Goal: Find specific page/section

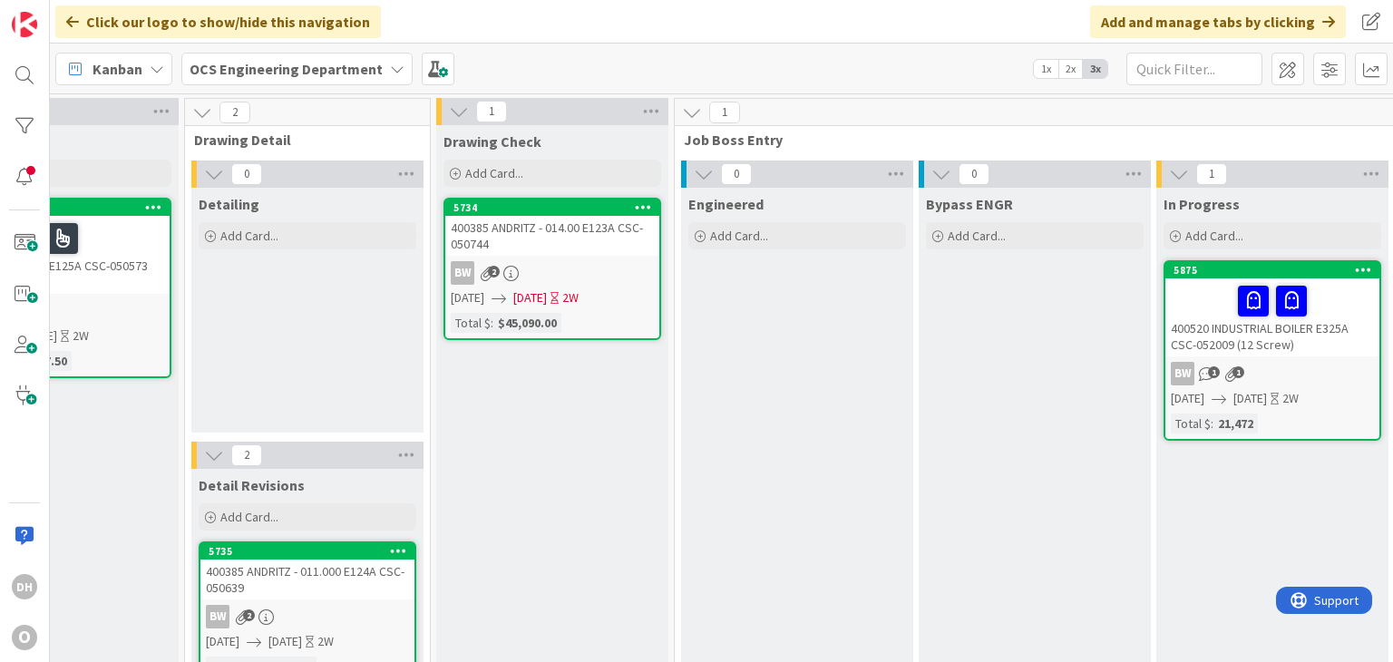
scroll to position [0, 1275]
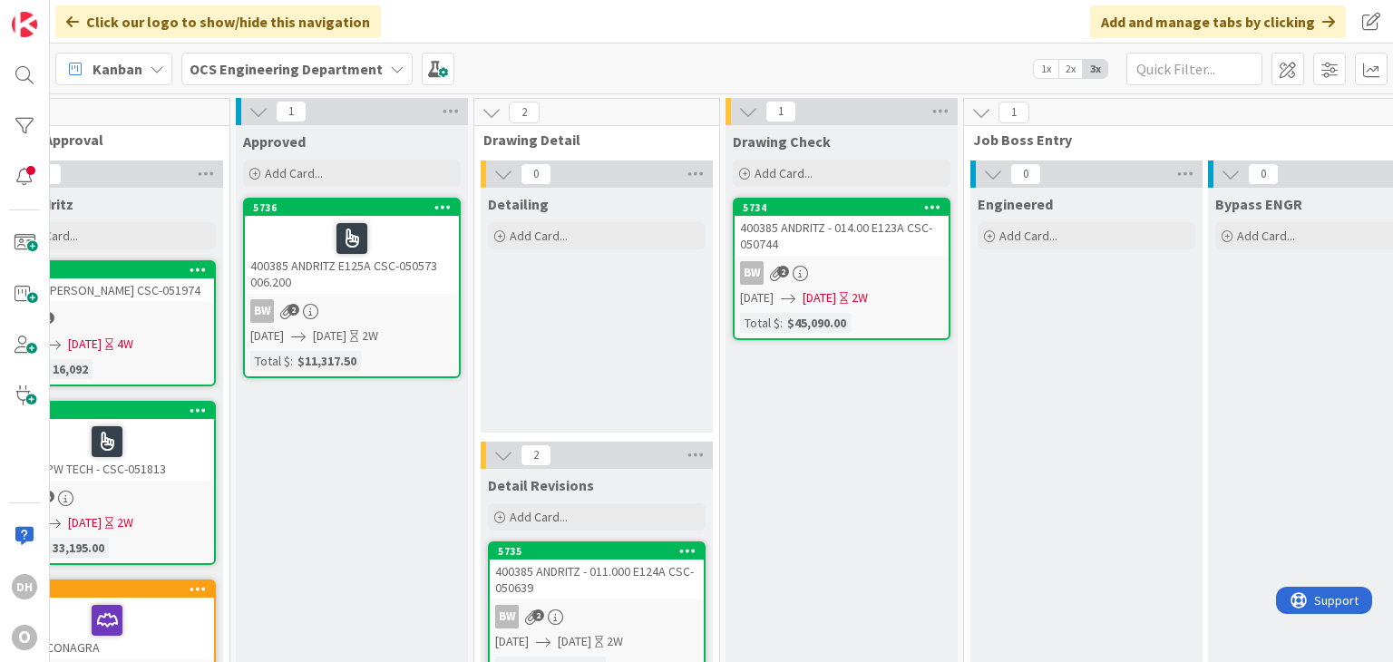
drag, startPoint x: 346, startPoint y: 442, endPoint x: 181, endPoint y: 427, distance: 165.7
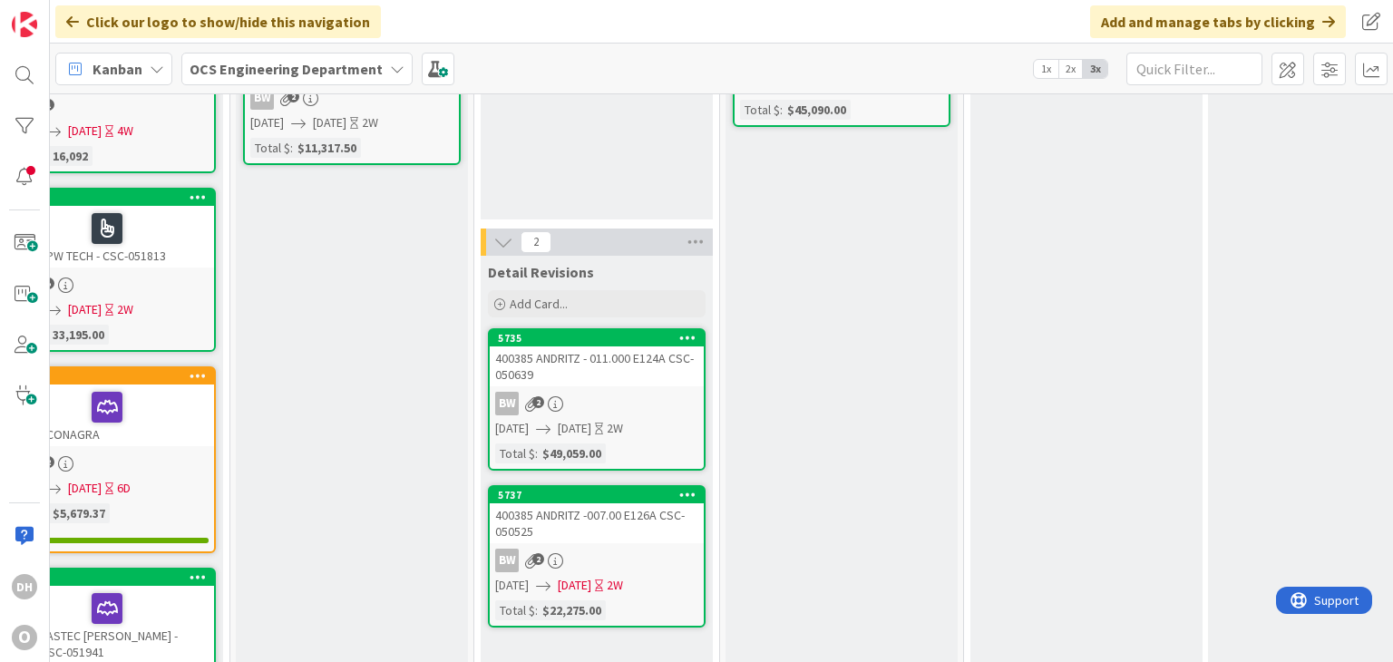
scroll to position [181, 1275]
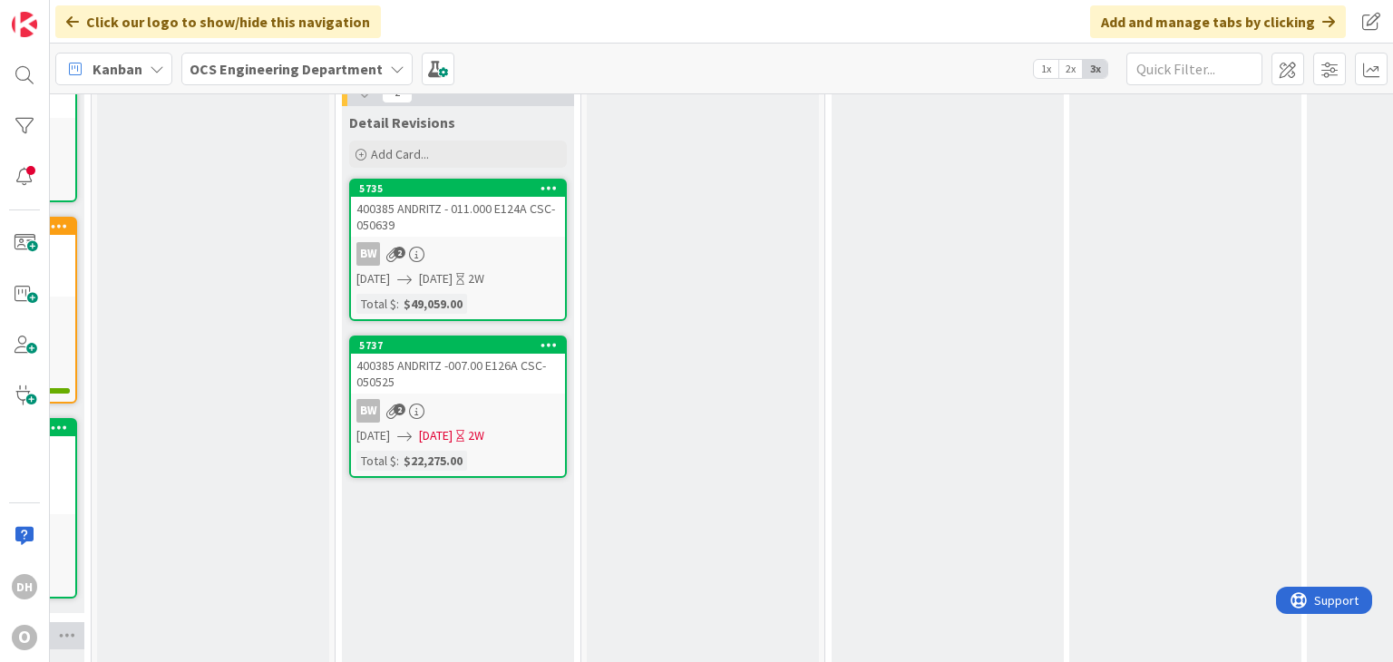
click at [499, 233] on div "400385 ANDRITZ - 011.000 E124A CSC- 050639" at bounding box center [458, 217] width 214 height 40
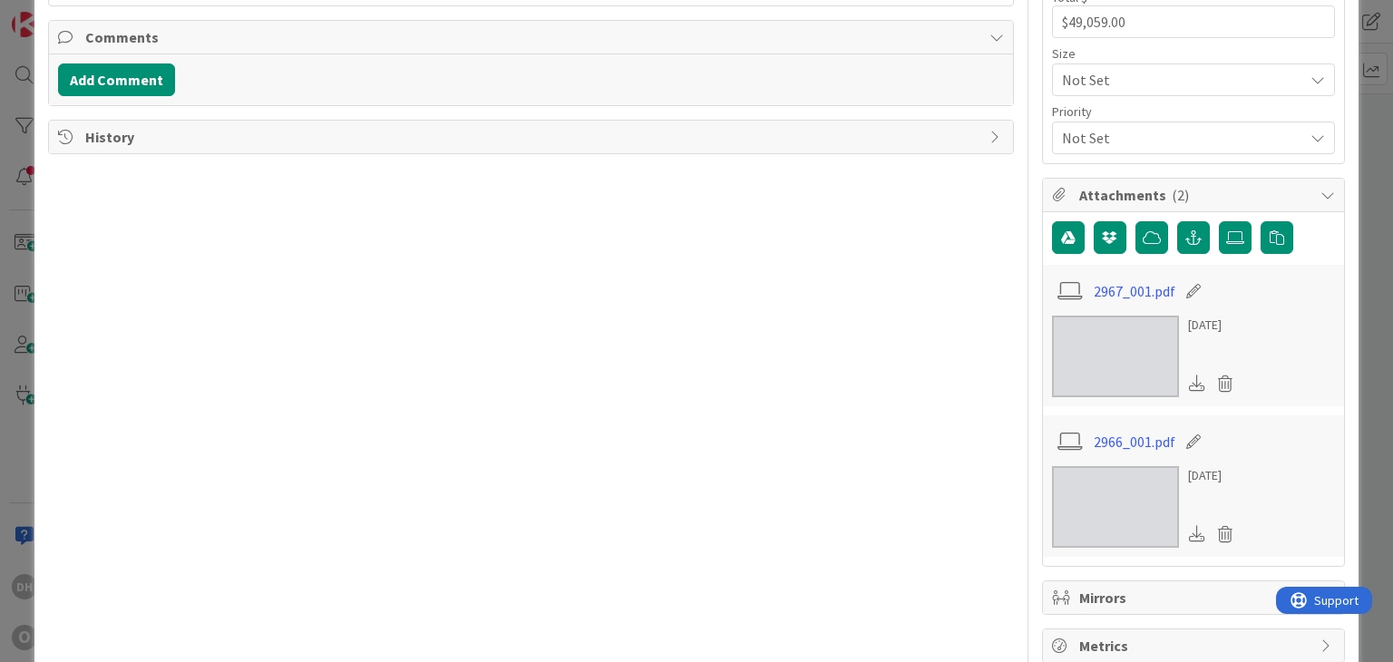
click at [87, 134] on span "History" at bounding box center [532, 137] width 894 height 22
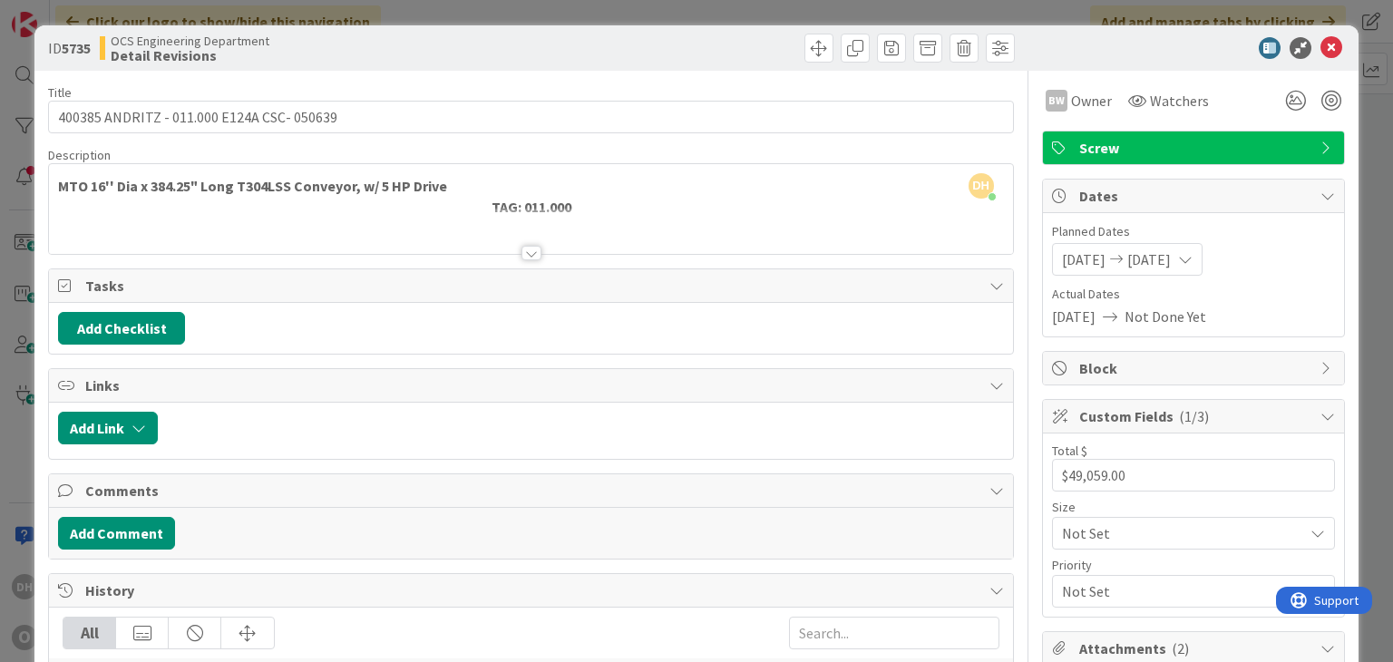
click at [1320, 44] on icon at bounding box center [1331, 48] width 22 height 22
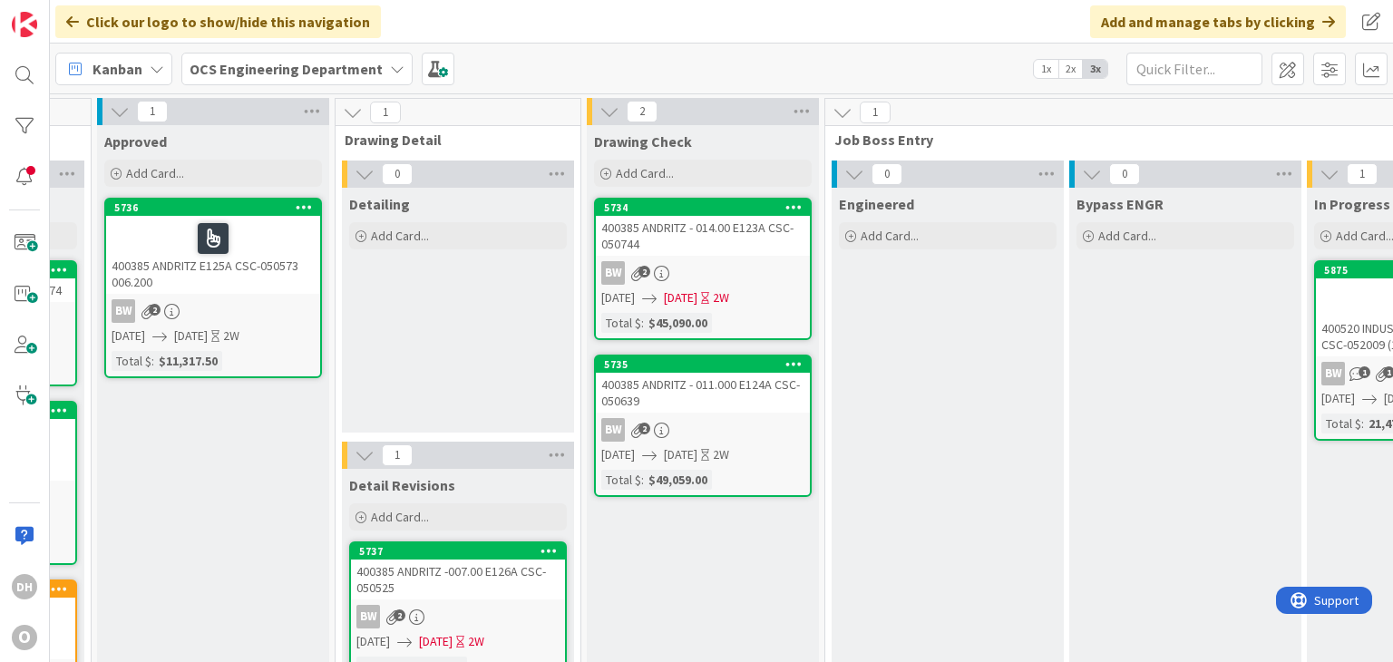
scroll to position [181, 1414]
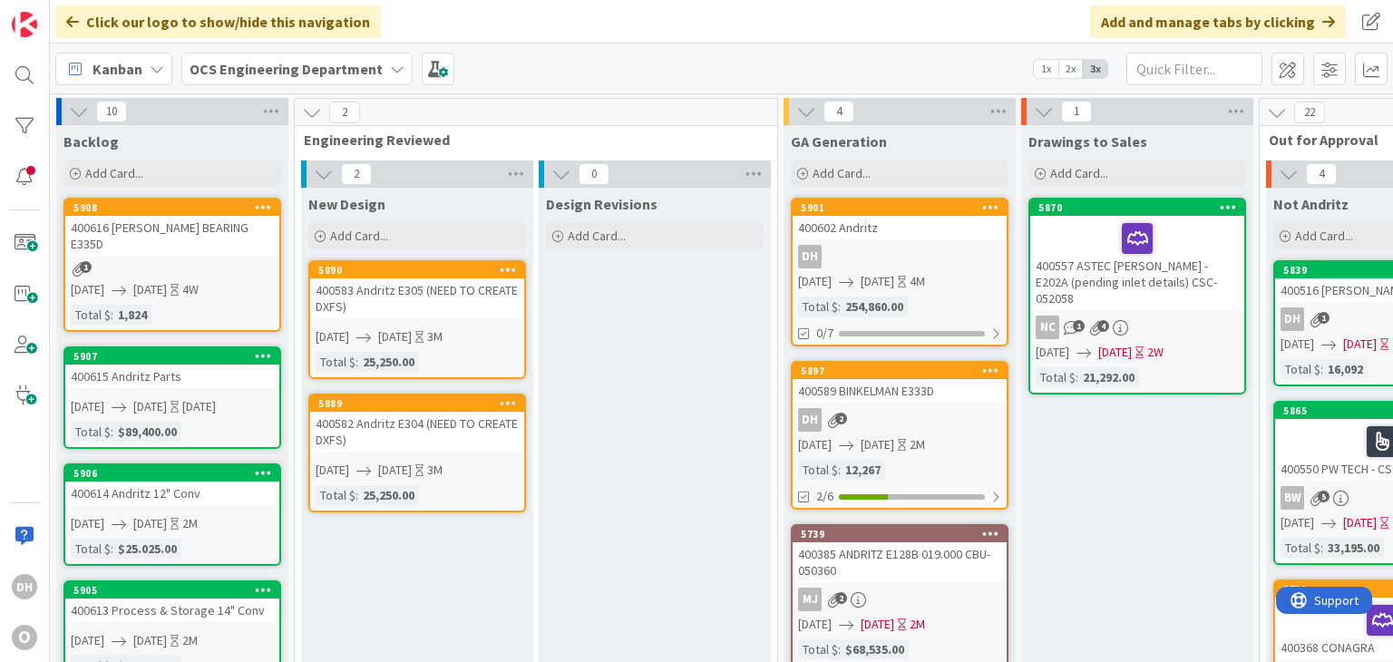
click at [209, 365] on div "400615 Andritz Parts" at bounding box center [172, 377] width 214 height 24
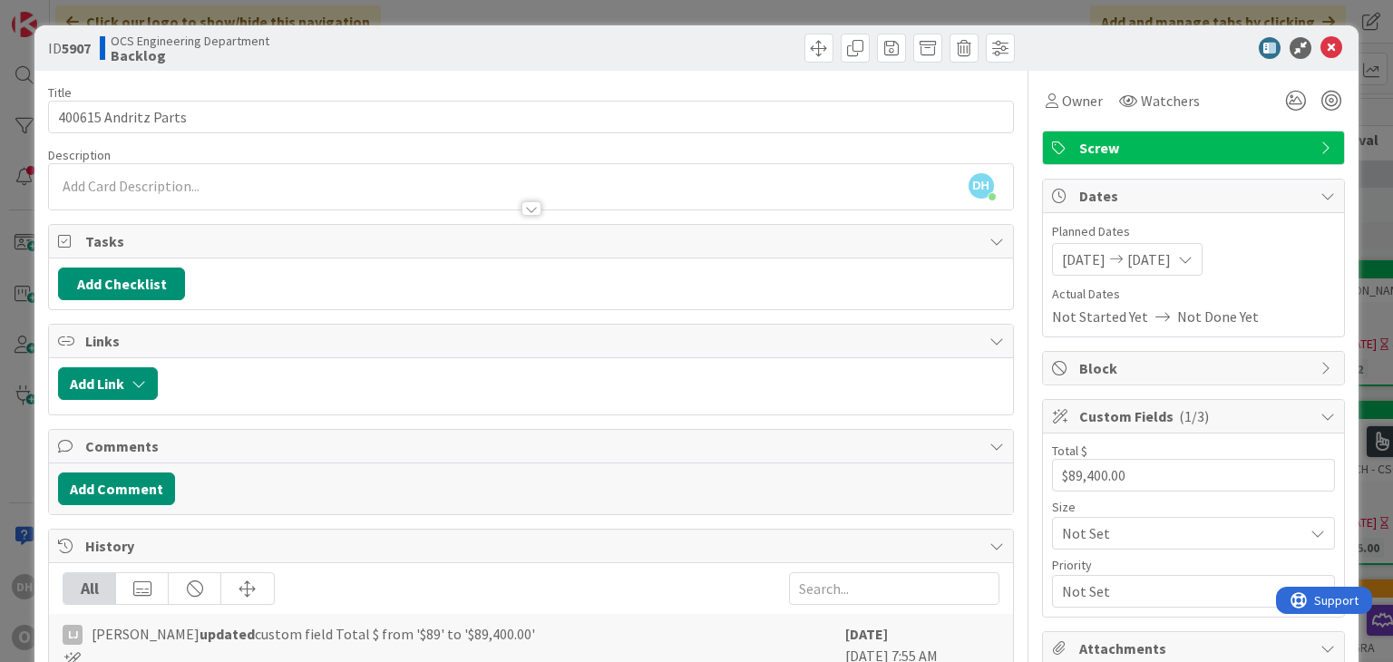
click at [1108, 149] on span "Screw" at bounding box center [1195, 148] width 232 height 22
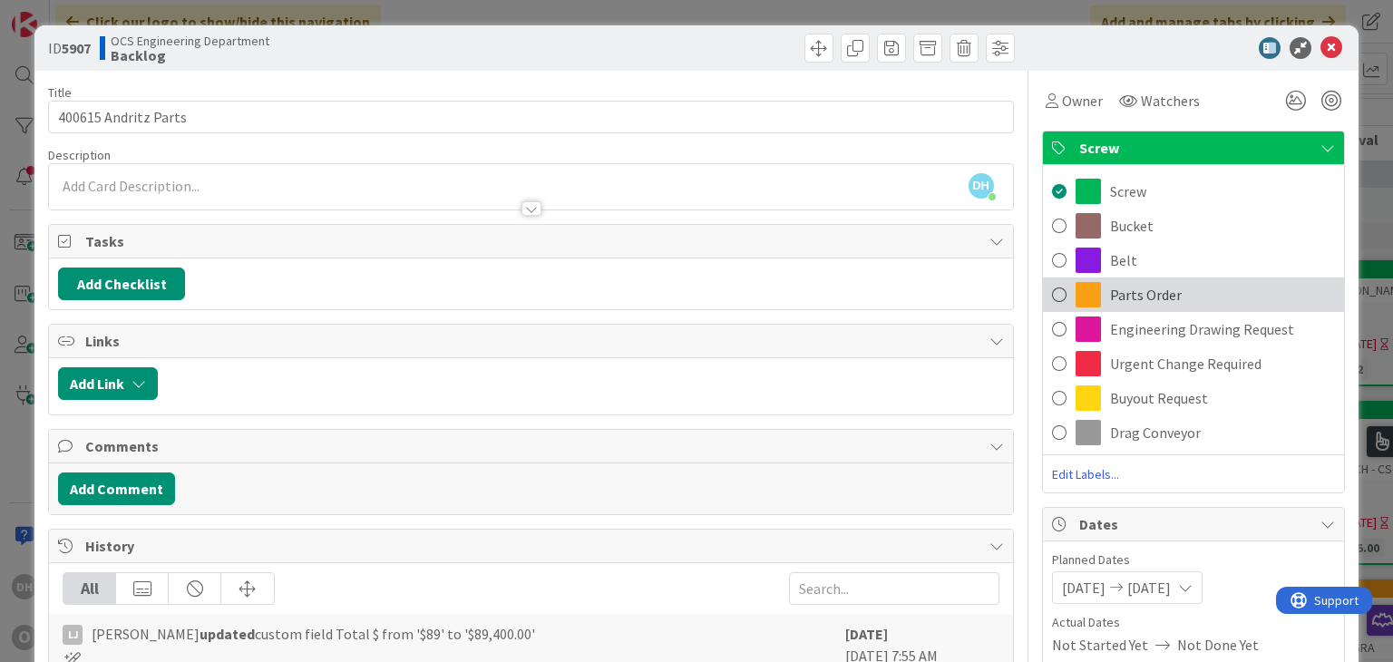
click at [1115, 300] on span "Parts Order" at bounding box center [1146, 295] width 72 height 22
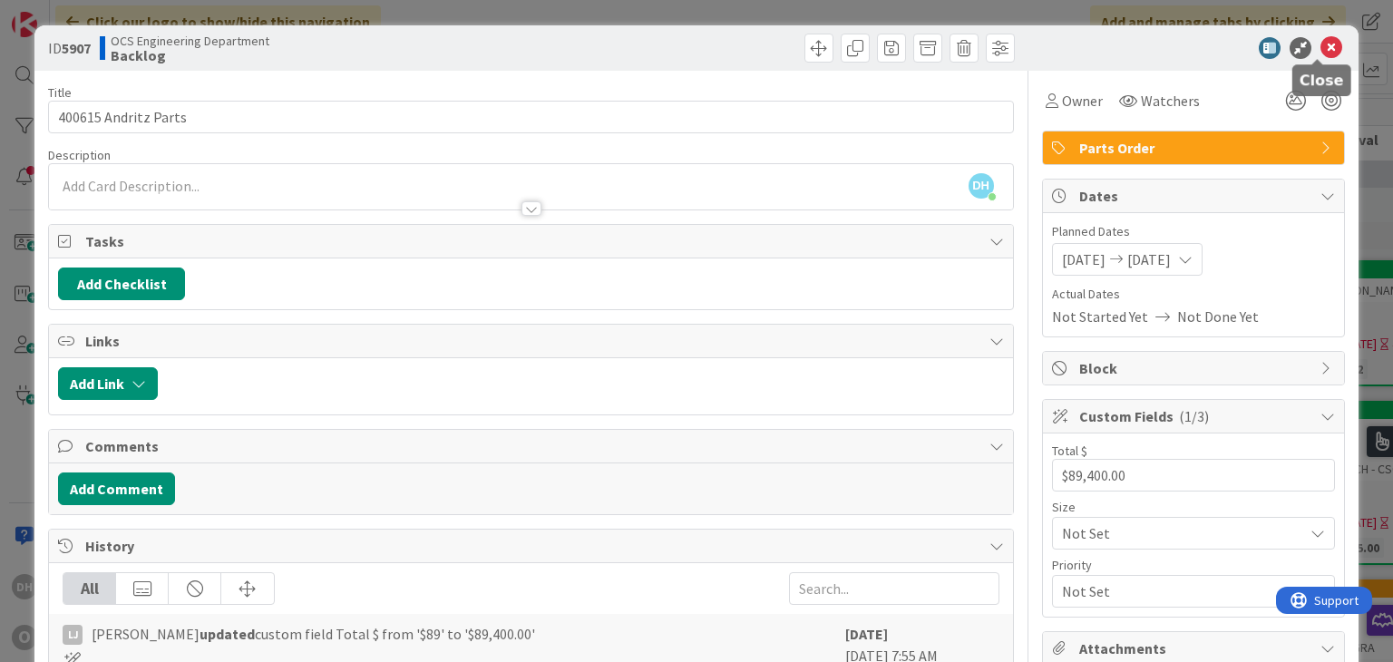
click at [1320, 47] on icon at bounding box center [1331, 48] width 22 height 22
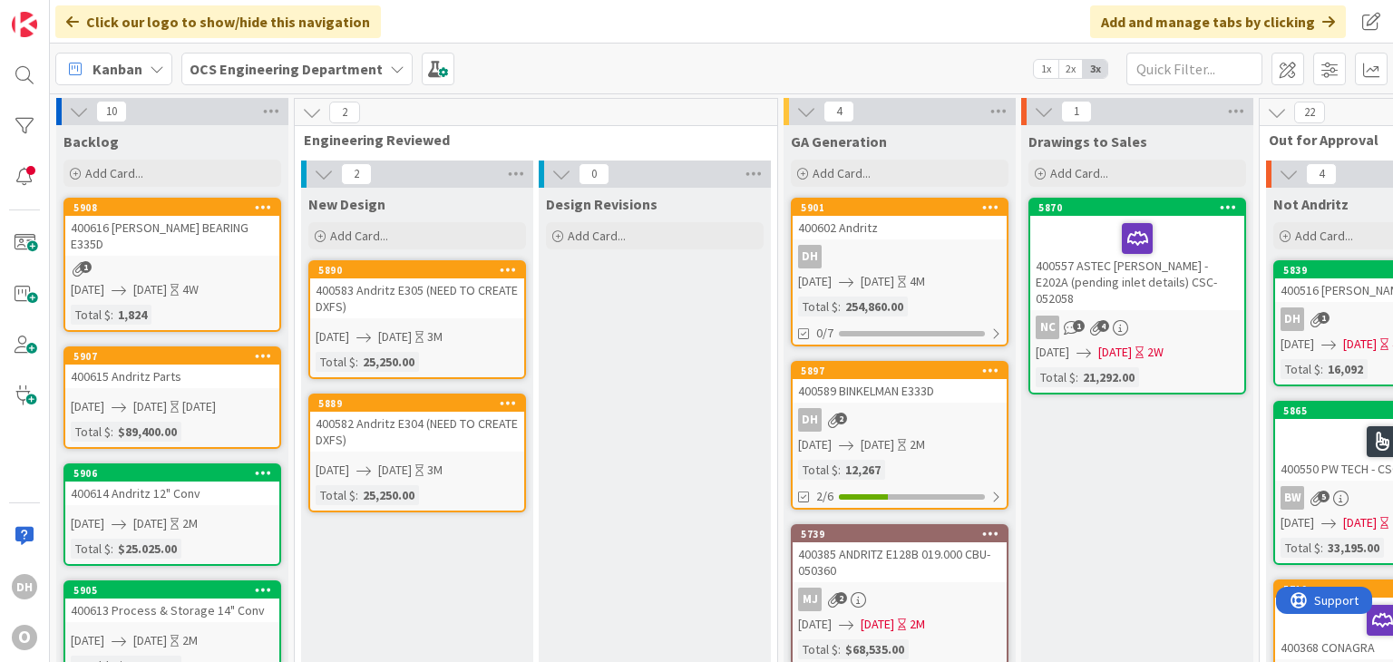
click at [923, 396] on div "400589 BINKELMAN E333D" at bounding box center [900, 391] width 214 height 24
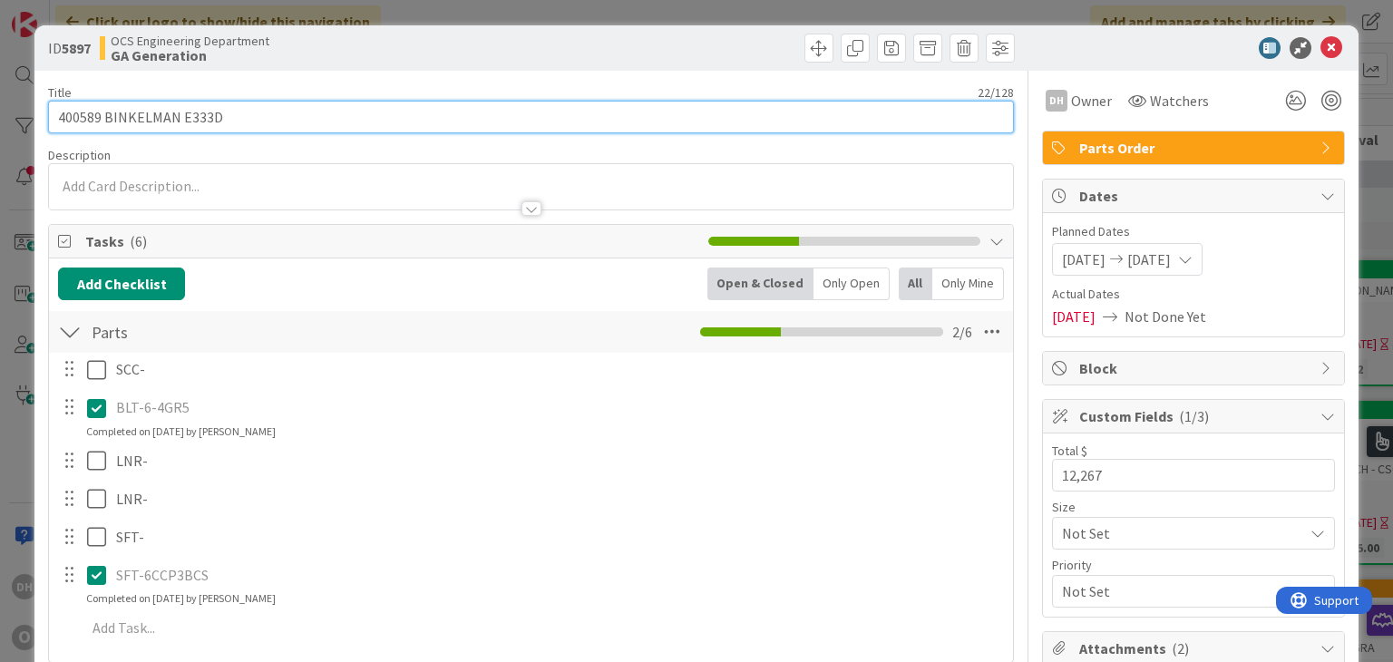
click at [105, 122] on input "400589 BINKELMAN E333D" at bounding box center [530, 117] width 965 height 33
drag, startPoint x: 101, startPoint y: 122, endPoint x: 44, endPoint y: 124, distance: 57.2
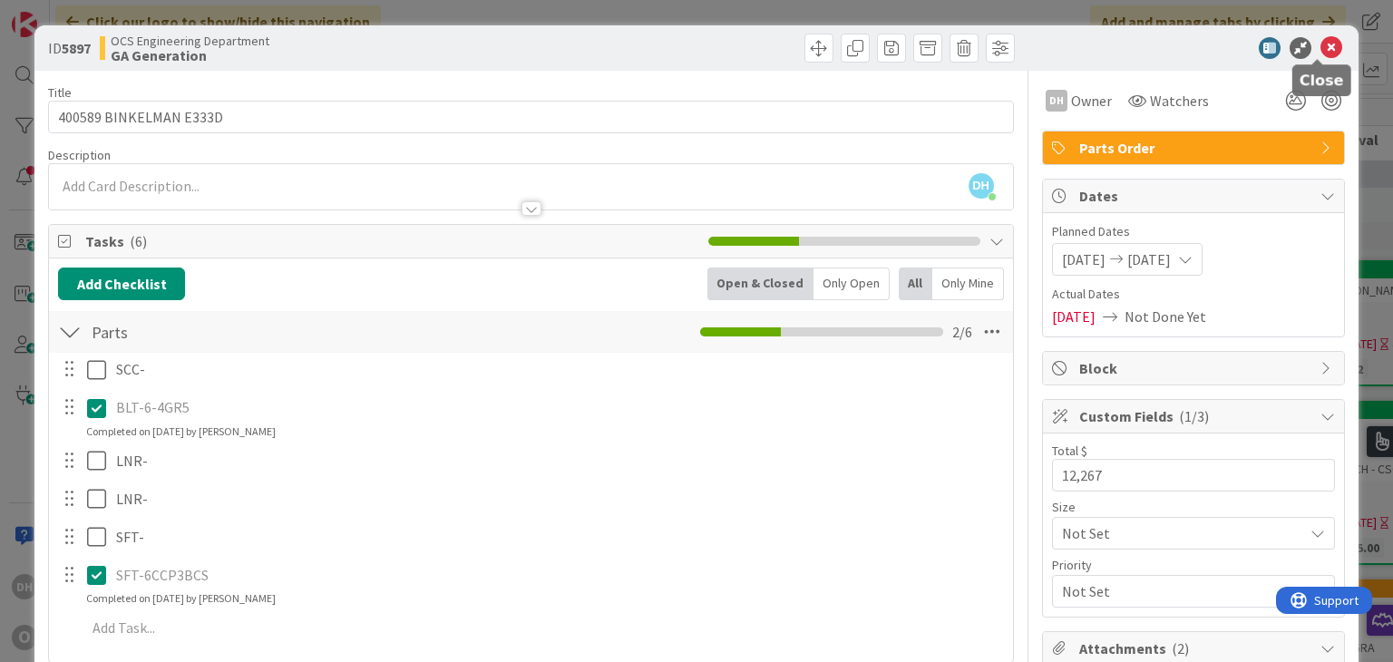
click at [1326, 55] on icon at bounding box center [1331, 48] width 22 height 22
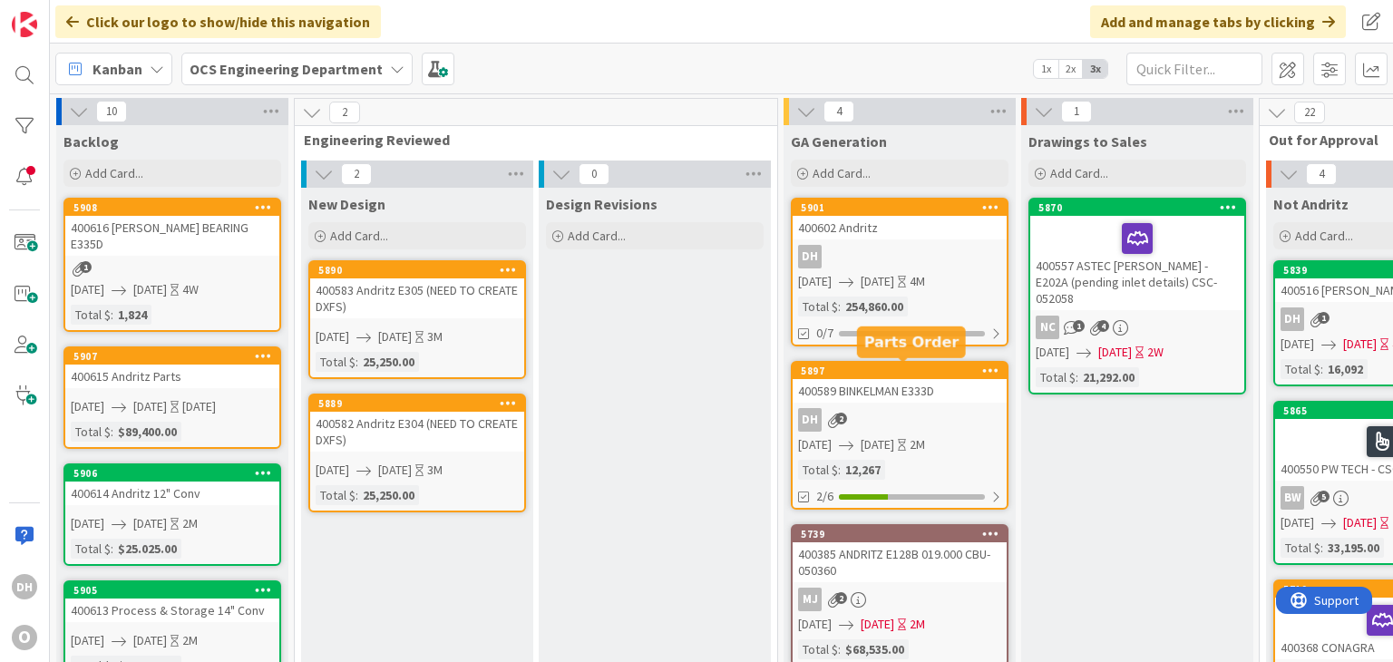
click at [843, 389] on div "400589 BINKELMAN E333D" at bounding box center [900, 391] width 214 height 24
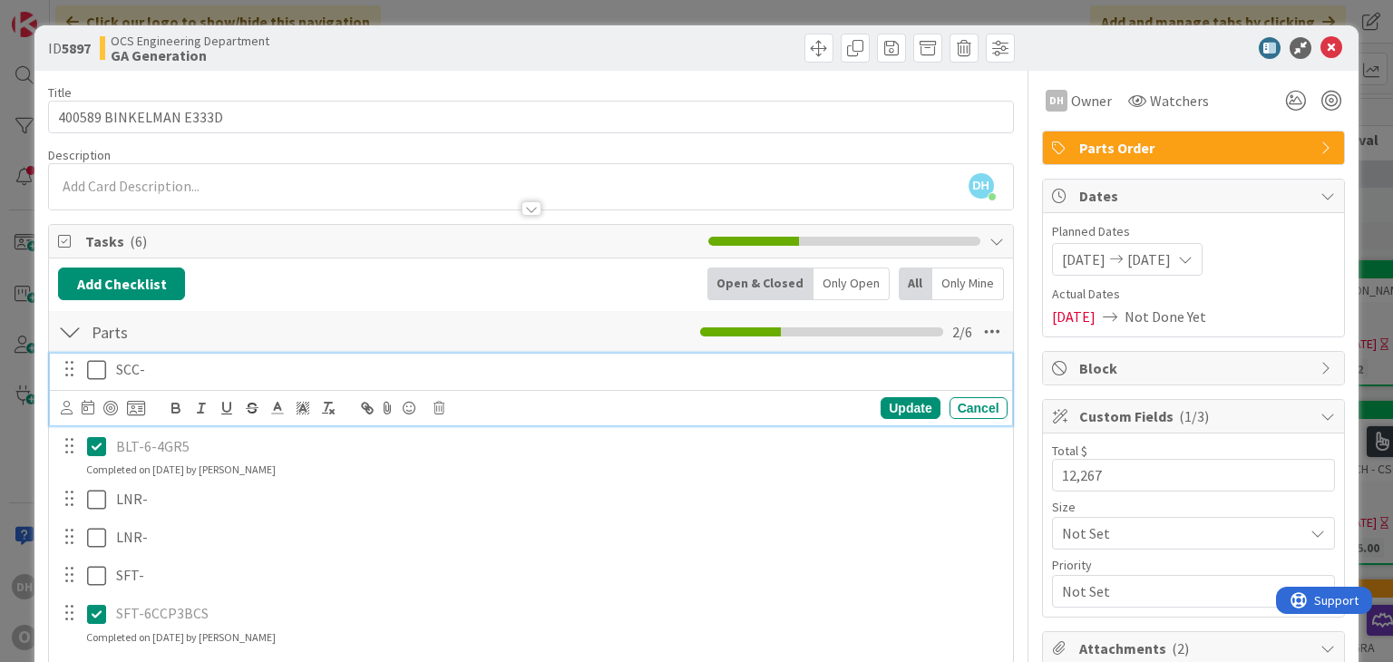
click at [160, 366] on p "SCC-" at bounding box center [558, 369] width 884 height 21
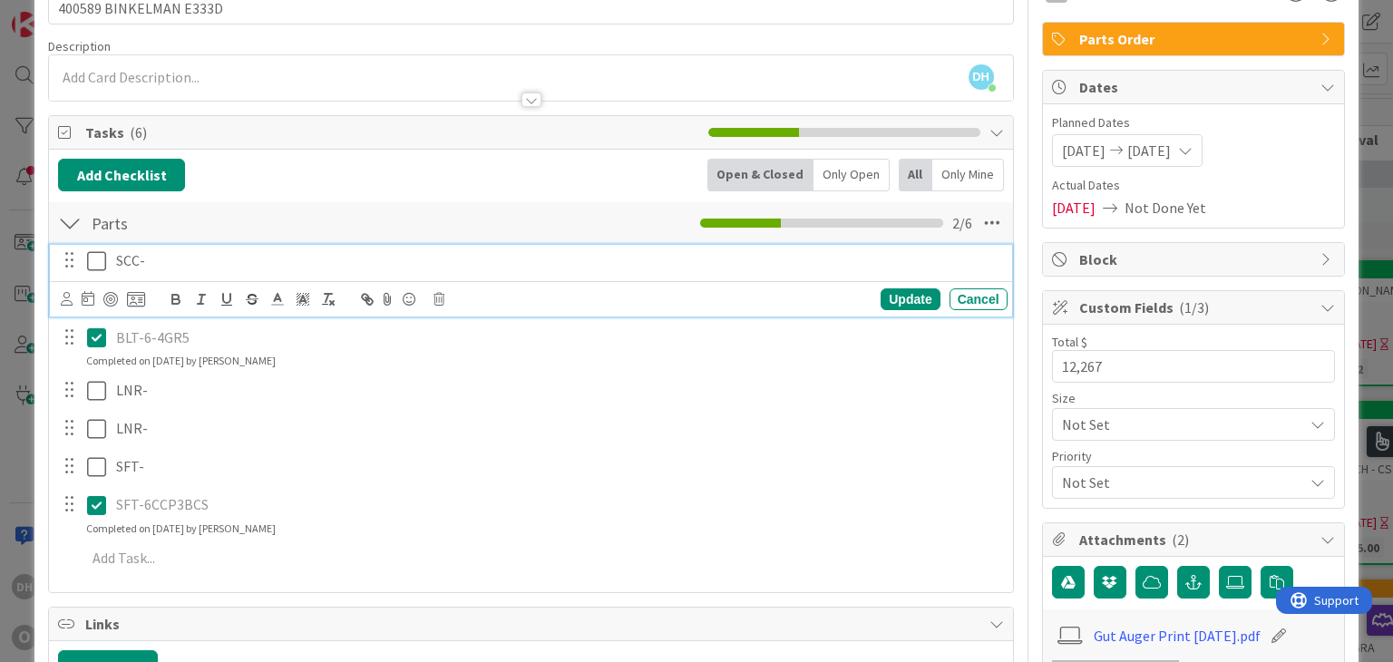
scroll to position [181, 0]
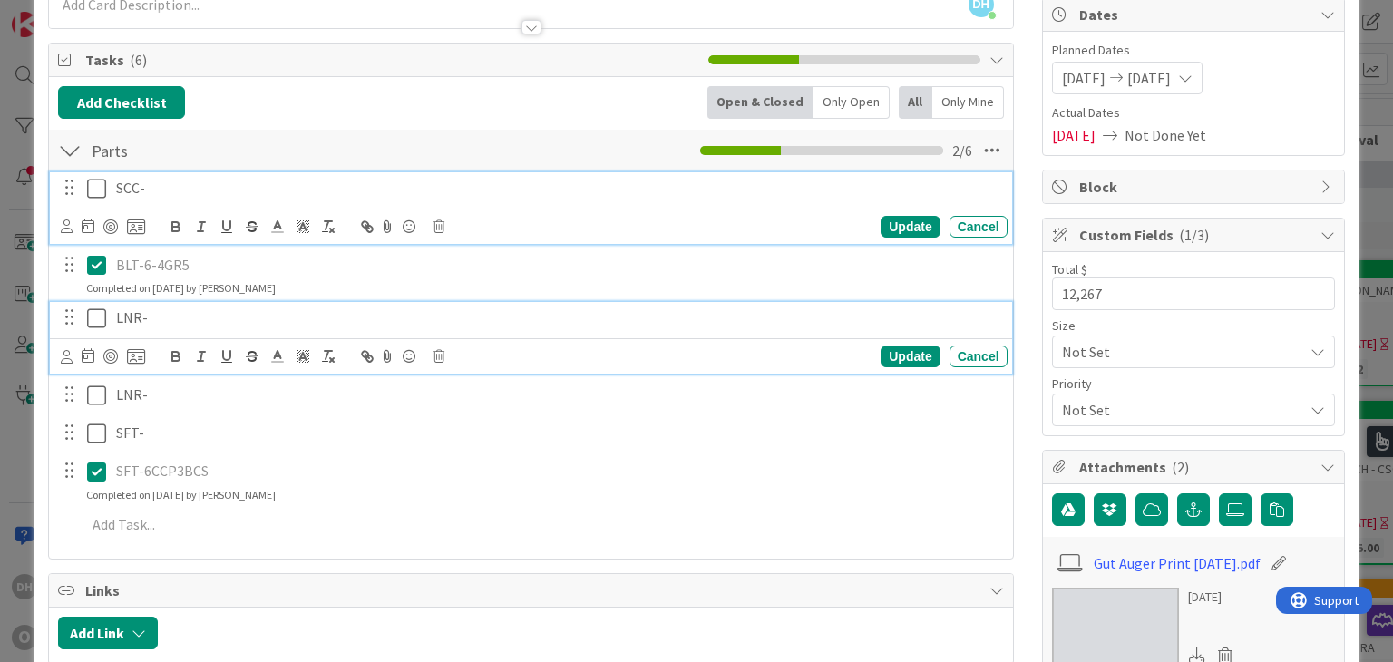
click at [165, 316] on p "LNR-" at bounding box center [558, 317] width 884 height 21
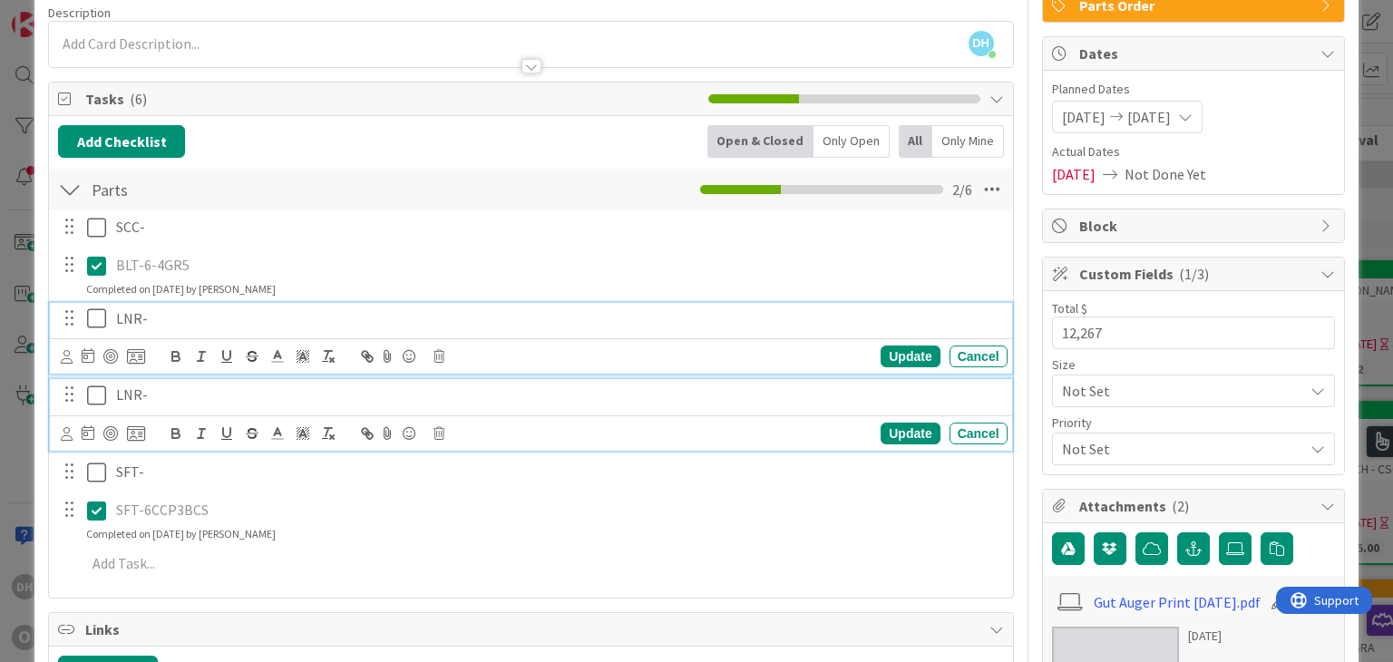
click at [154, 395] on p "LNR-" at bounding box center [558, 394] width 884 height 21
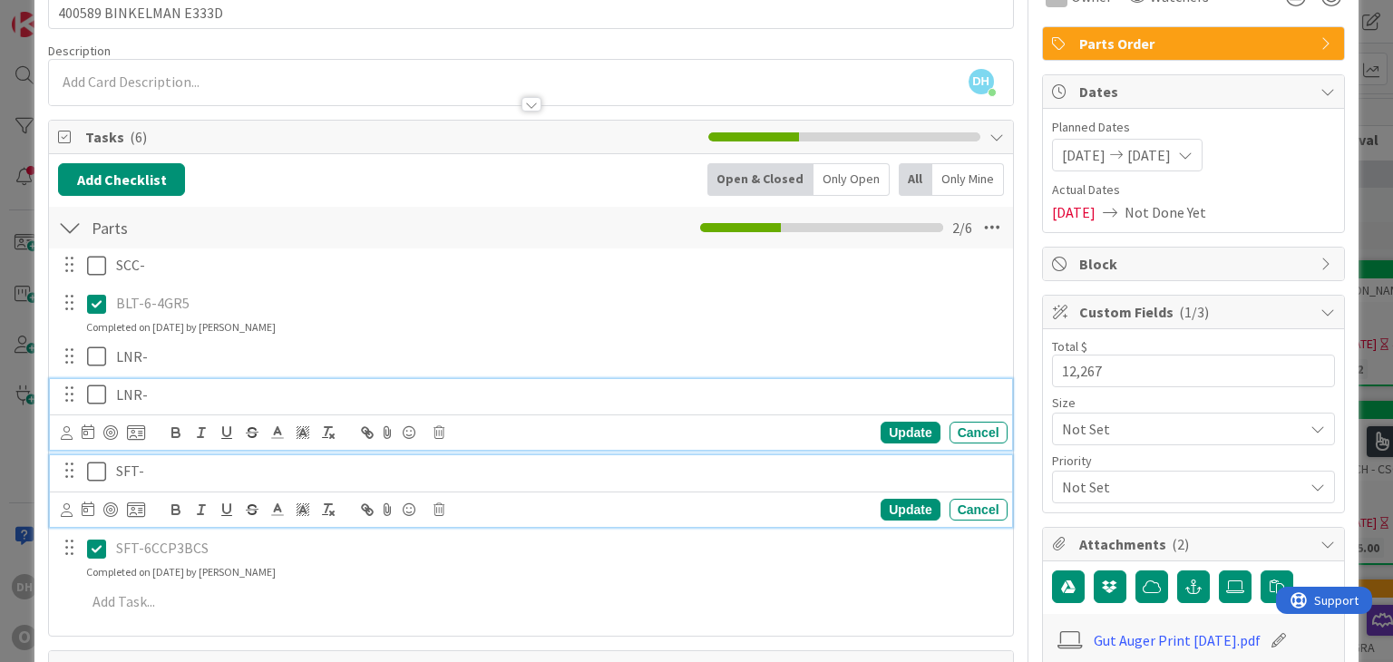
click at [156, 480] on div "SFT-" at bounding box center [558, 471] width 899 height 32
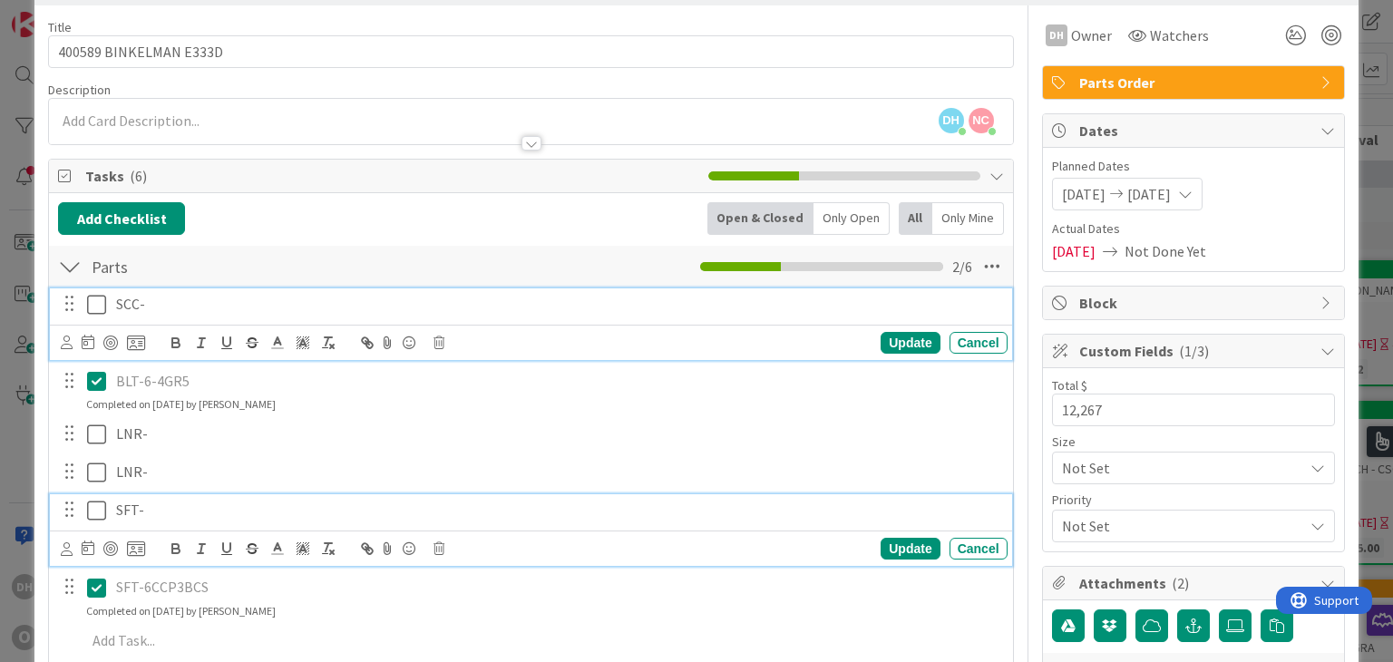
click at [152, 311] on p "SCC-" at bounding box center [558, 304] width 884 height 21
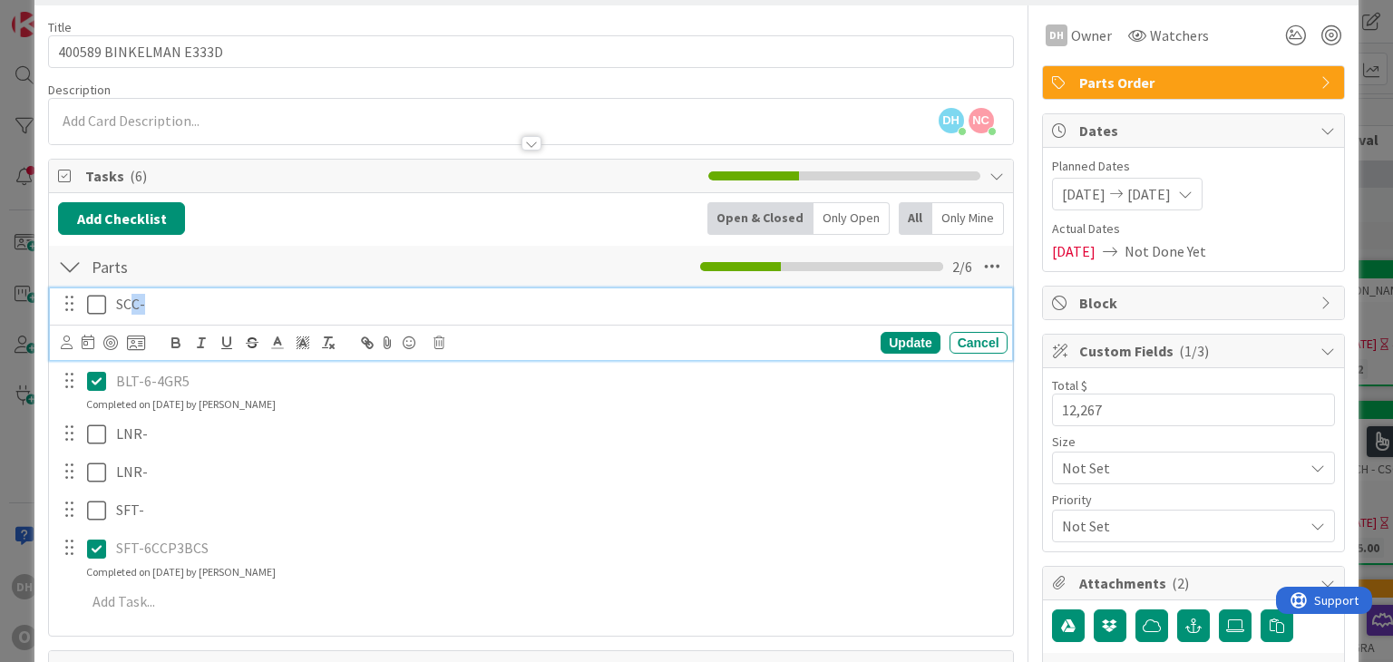
drag, startPoint x: 154, startPoint y: 305, endPoint x: 131, endPoint y: 306, distance: 23.6
click at [131, 306] on p "SCC-" at bounding box center [558, 304] width 884 height 21
click at [98, 302] on icon at bounding box center [100, 305] width 27 height 22
